Goal: Task Accomplishment & Management: Manage account settings

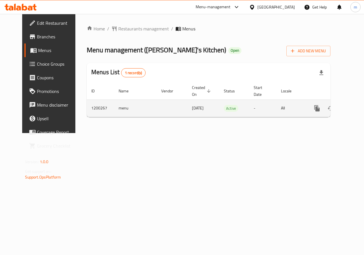
click at [354, 109] on icon "enhanced table" at bounding box center [357, 108] width 7 height 7
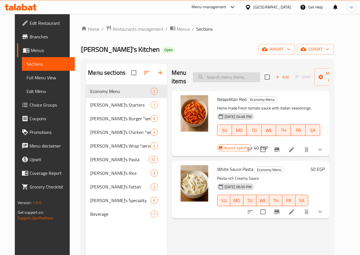
click at [219, 77] on input "search" at bounding box center [226, 77] width 67 height 10
paste input "Chicago Burger"
type input "Chicago Burger"
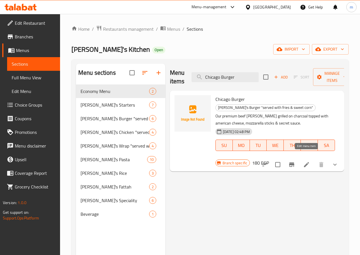
click at [308, 162] on icon at bounding box center [306, 164] width 5 height 5
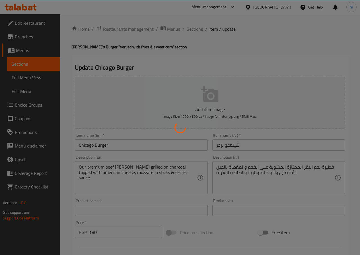
type input "اضافات:"
type input "0"
type input "1"
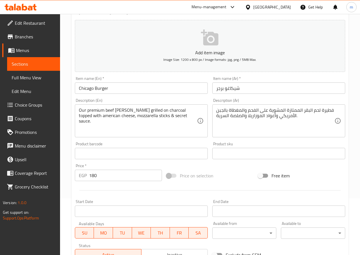
scroll to position [156, 0]
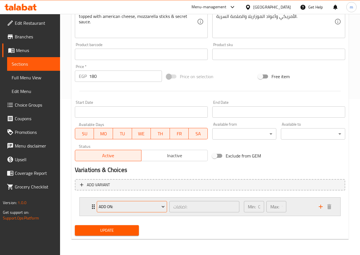
click at [162, 206] on icon "Expand" at bounding box center [163, 207] width 6 height 6
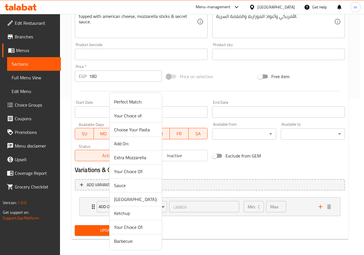
click at [209, 195] on div at bounding box center [182, 127] width 364 height 255
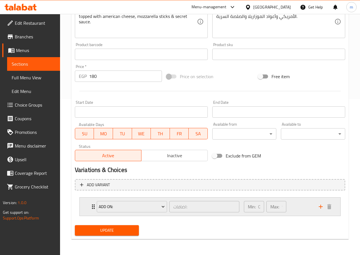
click at [253, 206] on p "Min:" at bounding box center [252, 206] width 8 height 7
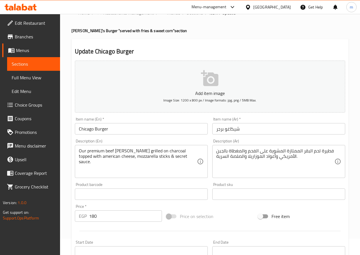
scroll to position [0, 0]
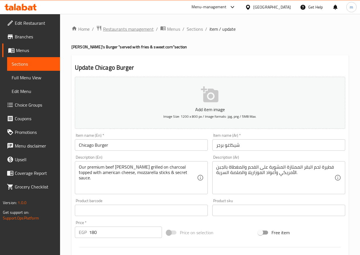
click at [119, 29] on span "Restaurants management" at bounding box center [128, 29] width 51 height 7
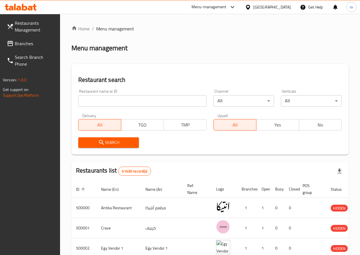
click at [30, 43] on span "Branches" at bounding box center [35, 43] width 41 height 7
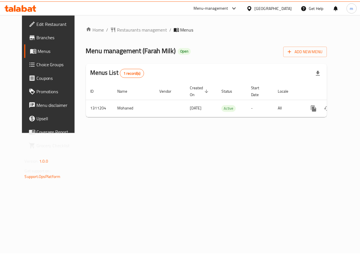
scroll to position [0, 2]
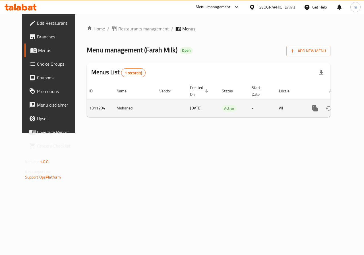
click at [352, 108] on icon "enhanced table" at bounding box center [355, 108] width 7 height 7
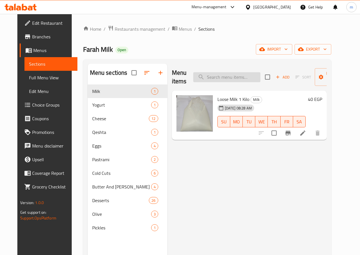
click at [215, 76] on input "search" at bounding box center [226, 77] width 67 height 10
paste input "Avanti Natural Feta Cheese"
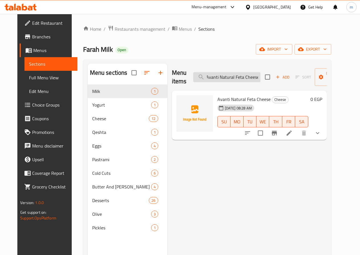
type input "Avanti Natural Feta Cheese"
click at [292, 135] on icon at bounding box center [288, 133] width 7 height 7
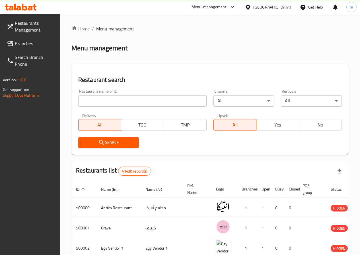
click at [97, 98] on input "search" at bounding box center [142, 100] width 128 height 11
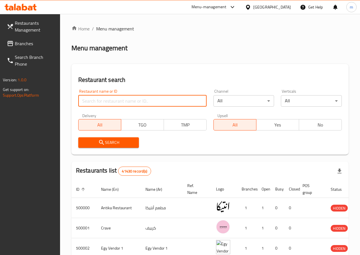
paste input "776853"
type input "776853"
click button "Search" at bounding box center [108, 142] width 61 height 11
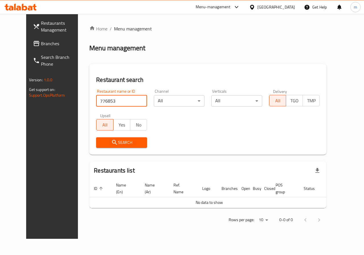
click at [41, 44] on span "Branches" at bounding box center [61, 43] width 41 height 7
